Goal: Task Accomplishment & Management: Use online tool/utility

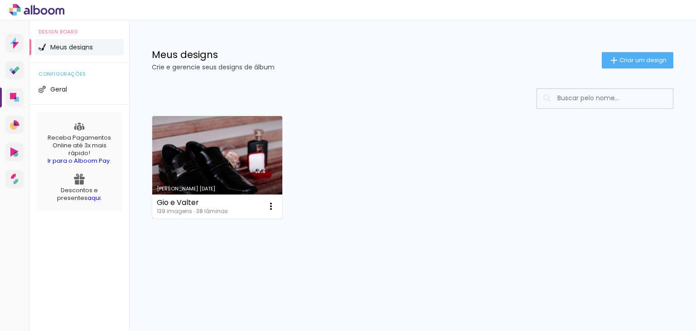
click at [239, 133] on link "Criado em [DATE]" at bounding box center [217, 167] width 130 height 102
